Goal: Task Accomplishment & Management: Use online tool/utility

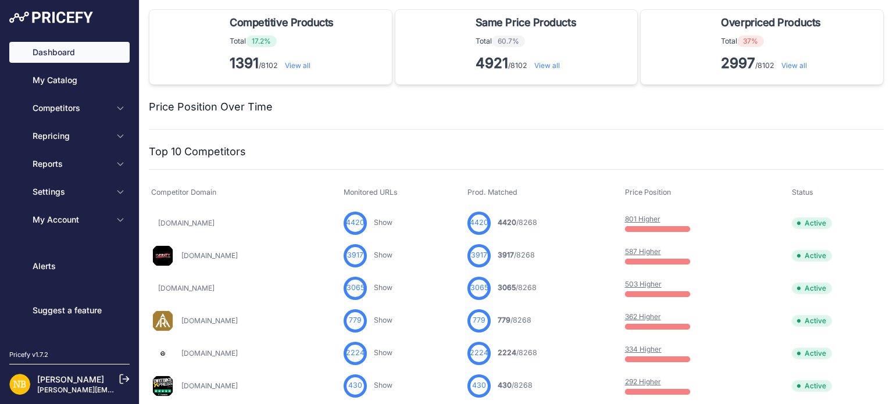
click at [98, 111] on span "Competitors" at bounding box center [71, 108] width 76 height 12
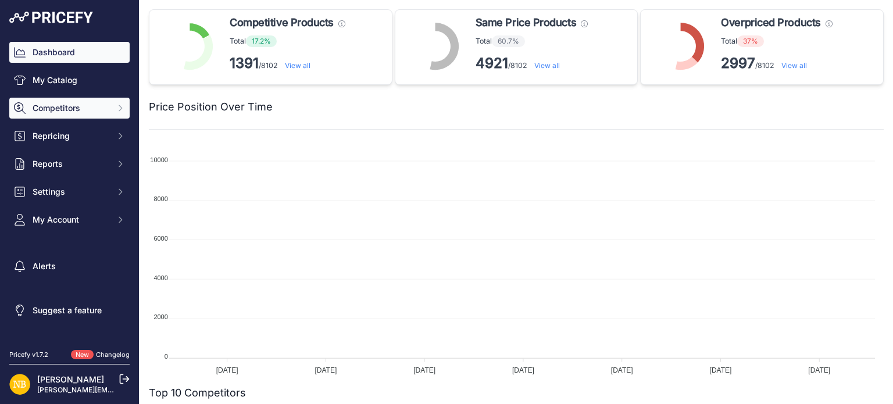
click at [35, 113] on span "Competitors" at bounding box center [71, 108] width 76 height 12
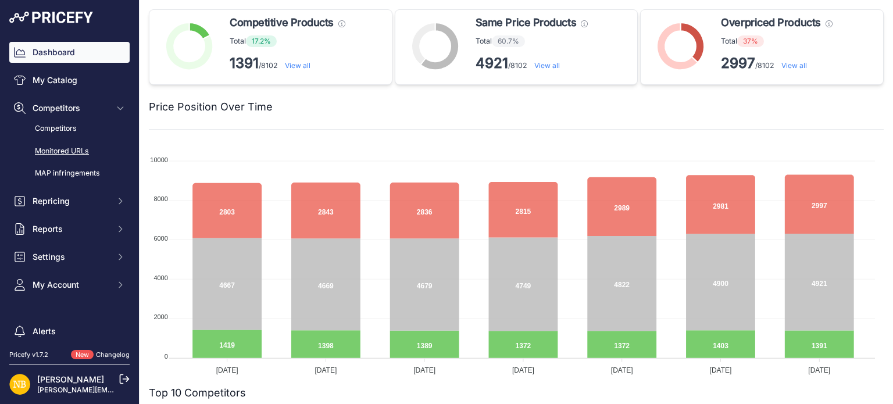
click at [58, 149] on link "Monitored URLs" at bounding box center [69, 151] width 120 height 20
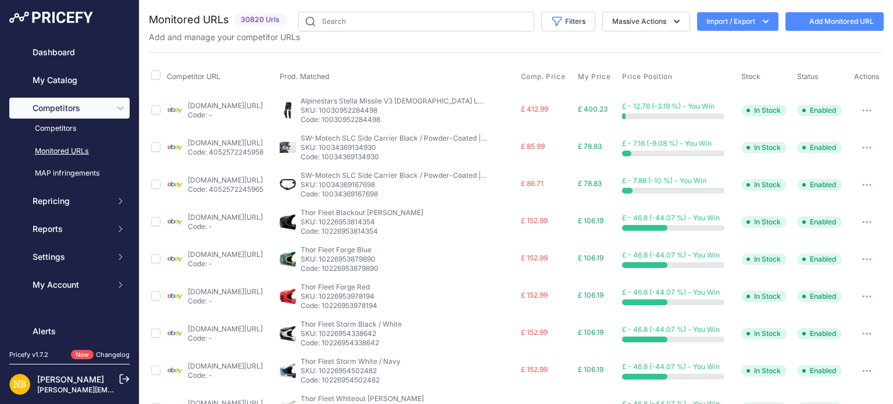
click at [746, 20] on button "Import / Export" at bounding box center [737, 21] width 81 height 19
click at [728, 23] on button "Import / Export" at bounding box center [737, 21] width 81 height 19
click at [721, 67] on div "Export" at bounding box center [736, 66] width 93 height 21
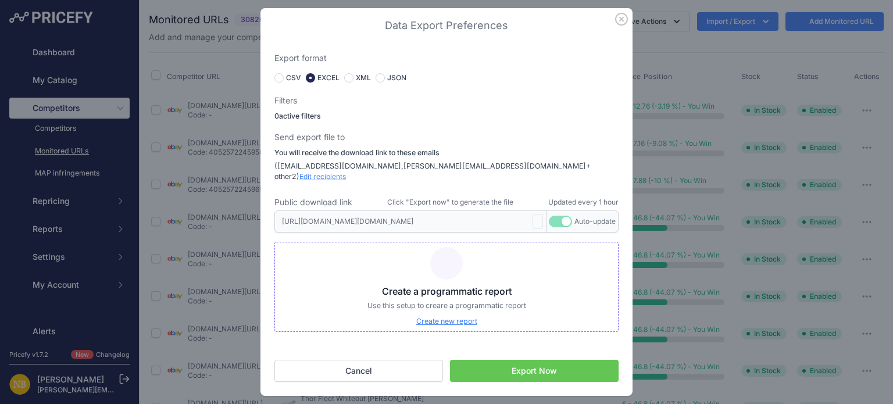
click at [534, 373] on button "Export Now" at bounding box center [534, 371] width 169 height 22
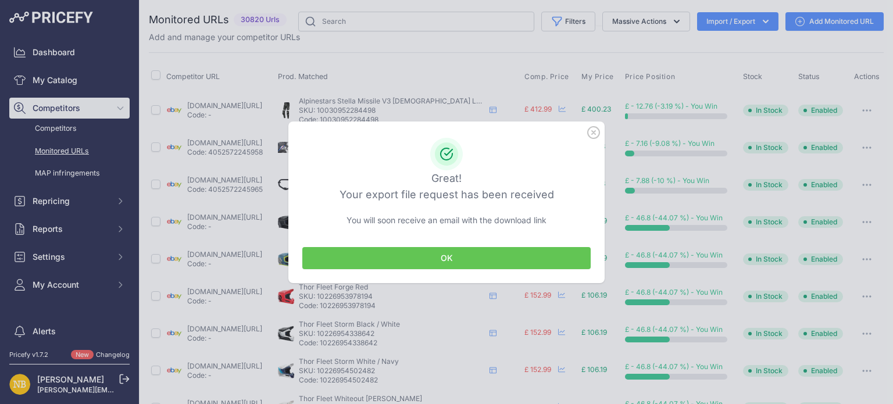
click at [481, 255] on button "OK" at bounding box center [446, 258] width 288 height 22
